Goal: Navigation & Orientation: Find specific page/section

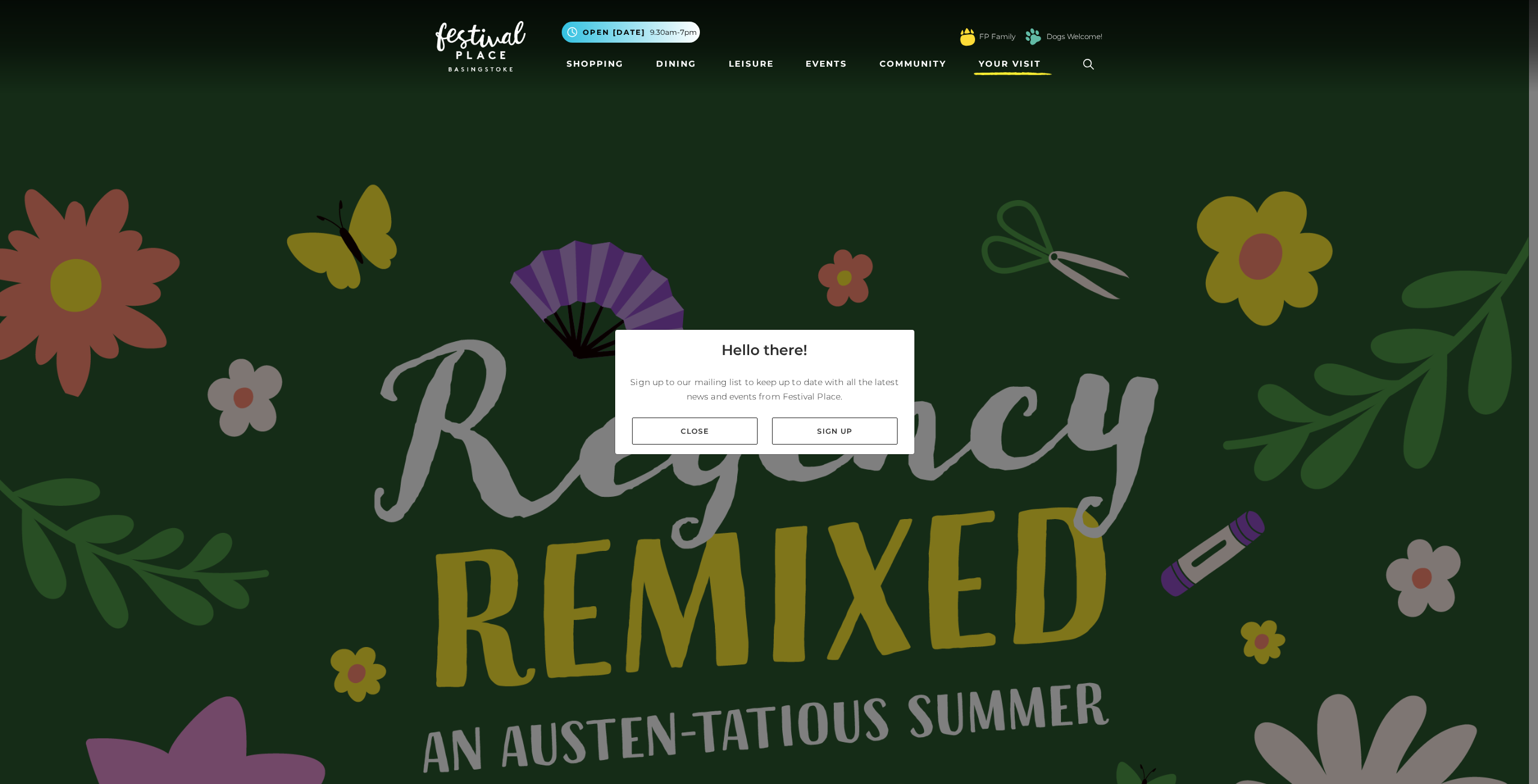
click at [1024, 62] on span "Your Visit" at bounding box center [1010, 63] width 62 height 12
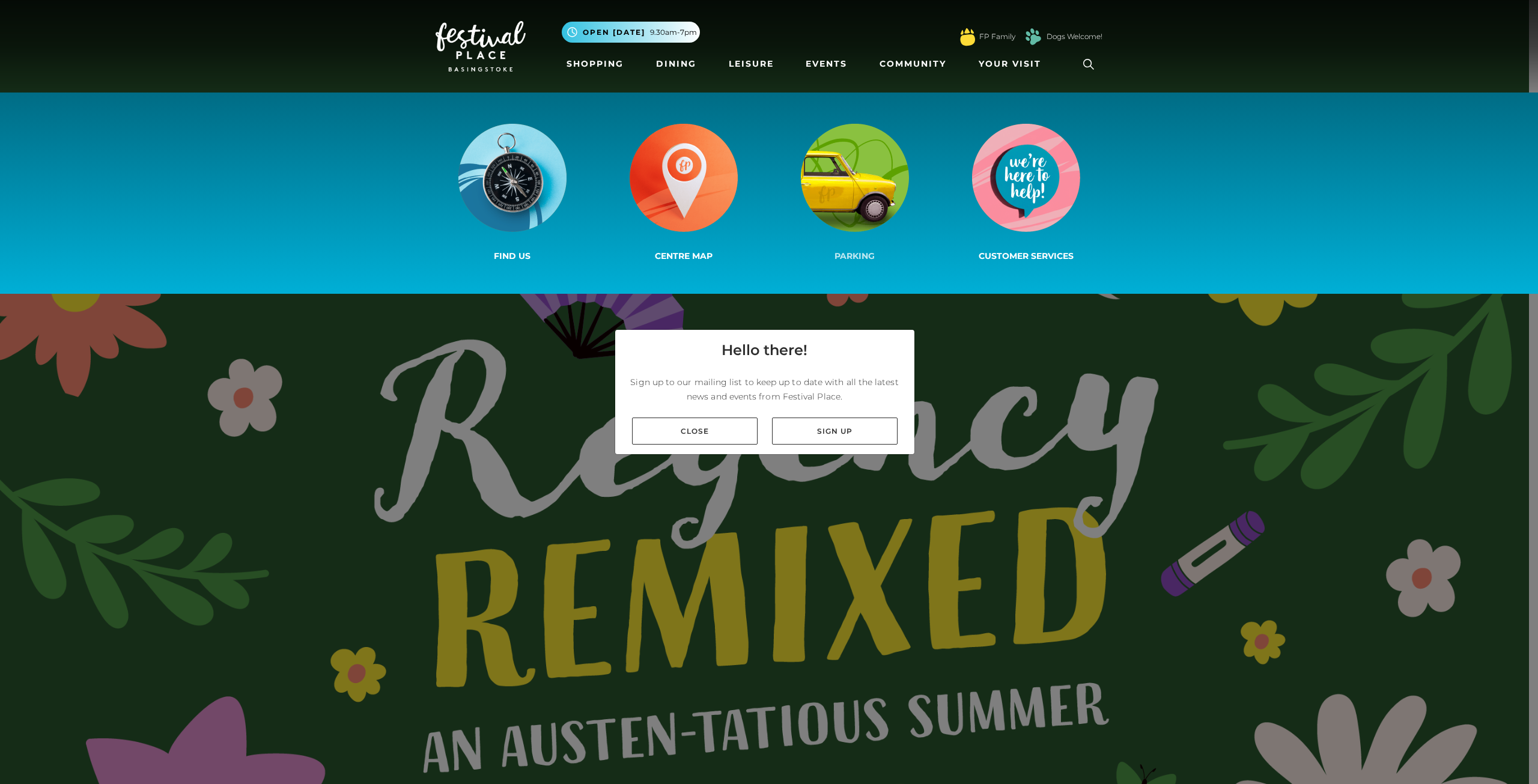
click at [851, 200] on img at bounding box center [855, 177] width 108 height 108
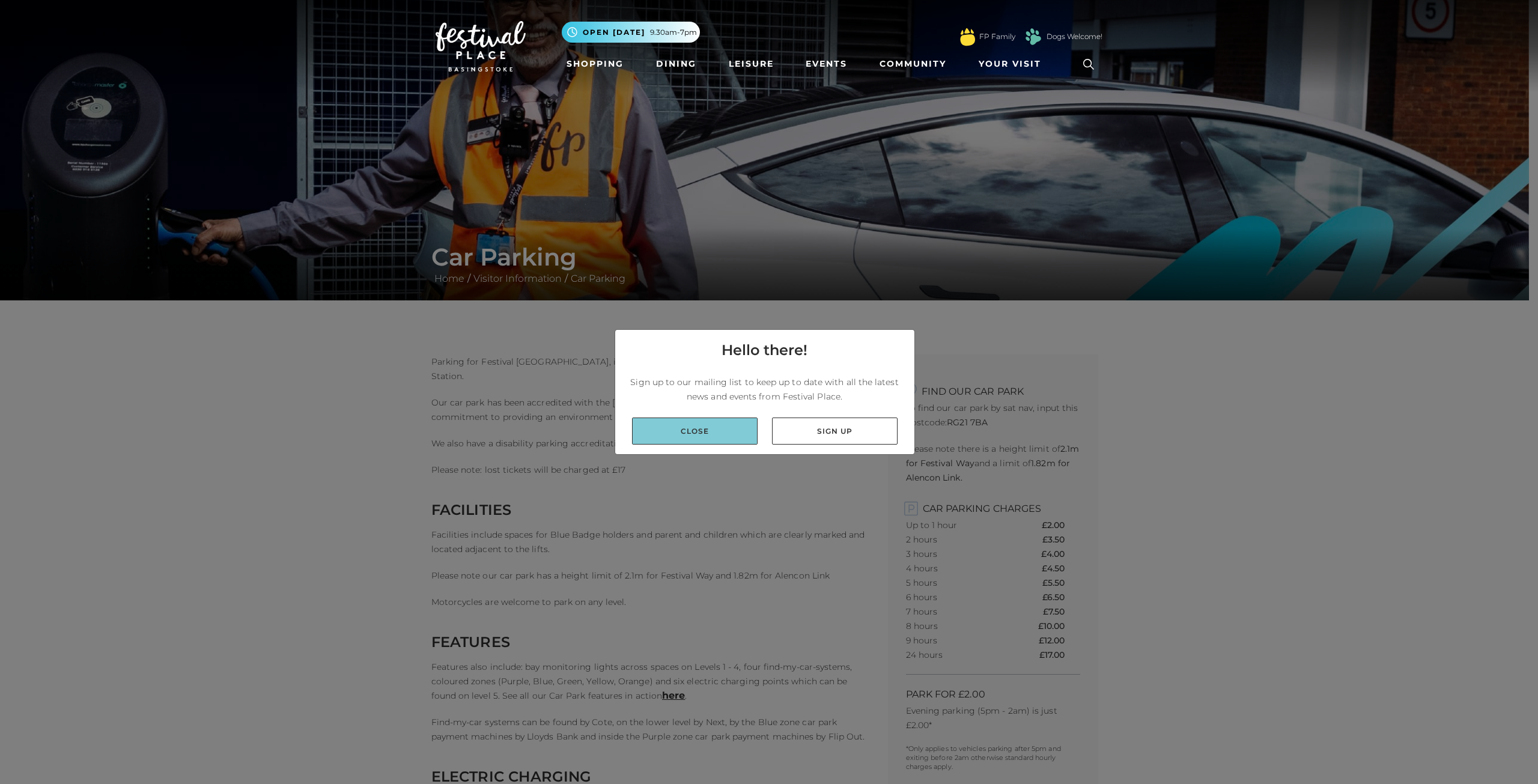
click at [698, 433] on link "Close" at bounding box center [695, 431] width 126 height 27
